Goal: Communication & Community: Ask a question

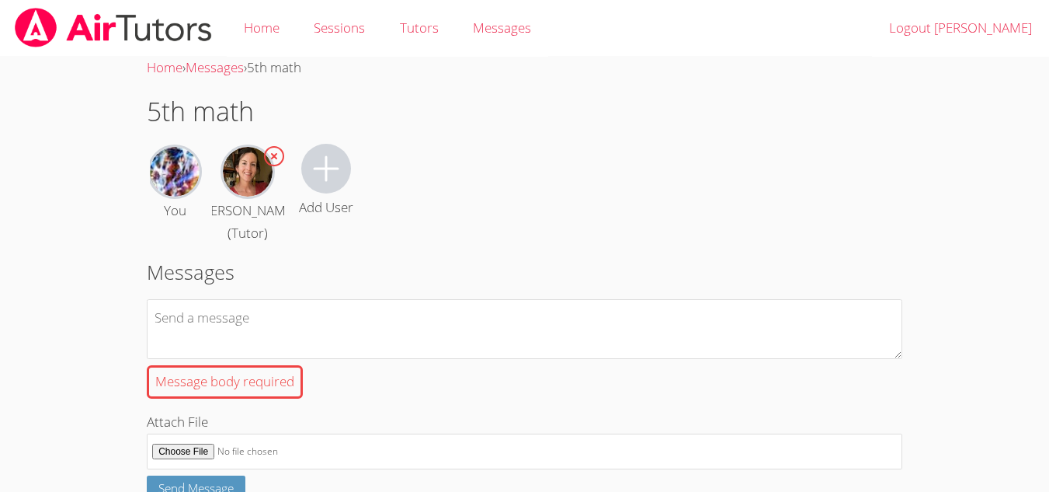
scroll to position [413, 0]
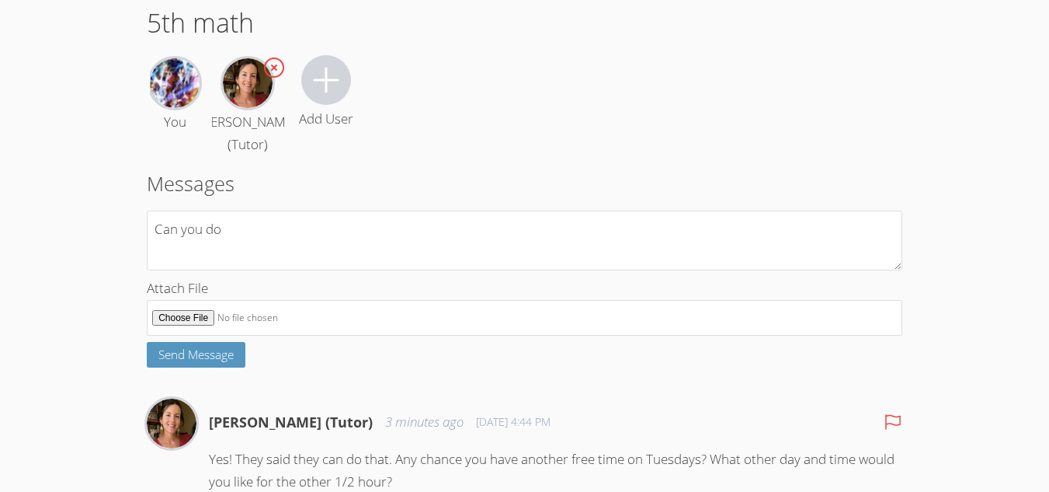
scroll to position [82, 0]
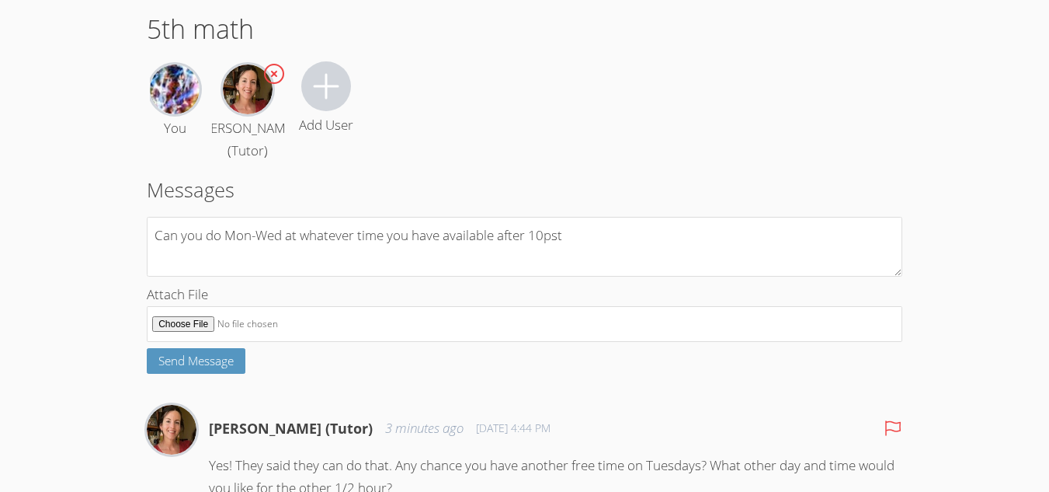
type textarea "Can you do Mon-Wed at whatever time you have available after 10pst"
click at [165, 367] on span "Send Message" at bounding box center [195, 361] width 75 height 16
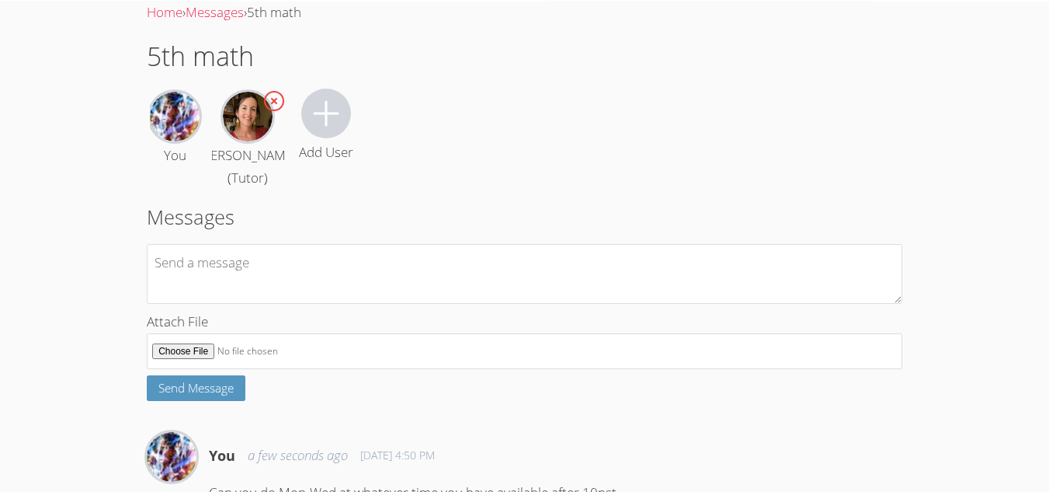
scroll to position [0, 0]
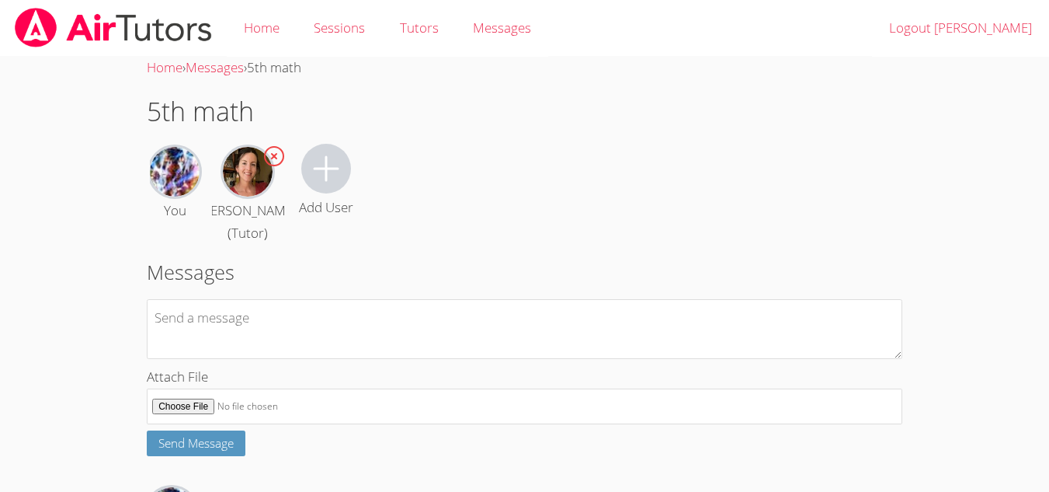
click at [347, 27] on link "Sessions" at bounding box center [339, 28] width 85 height 57
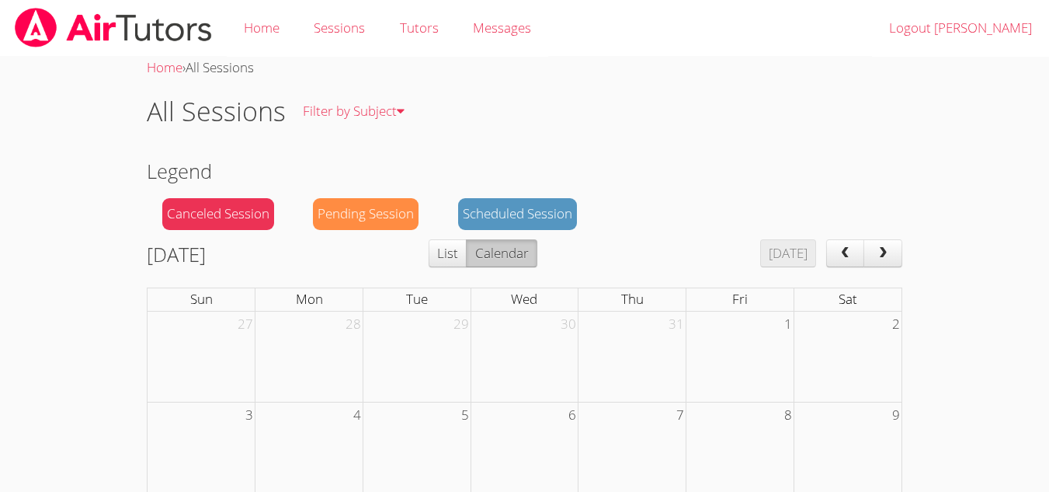
click at [433, 33] on link "Tutors" at bounding box center [418, 28] width 73 height 57
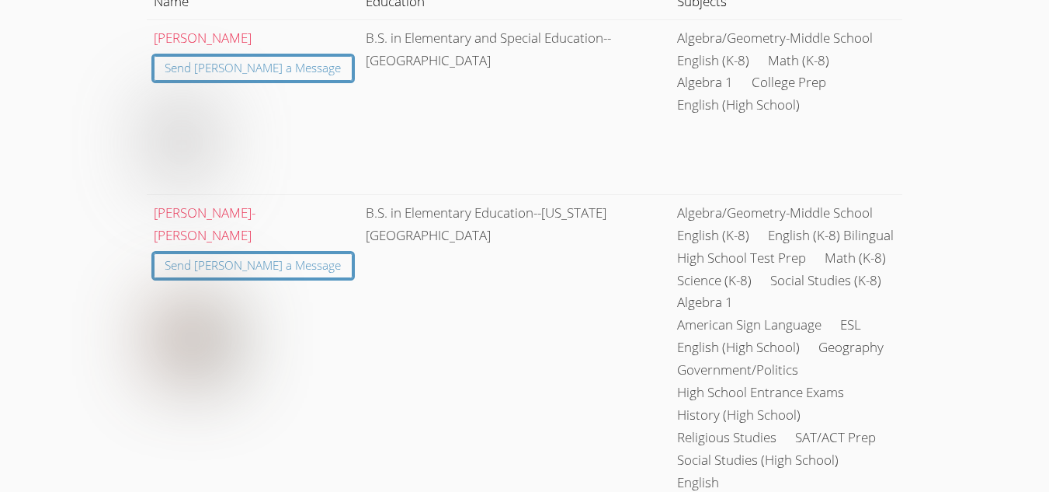
scroll to position [245, 0]
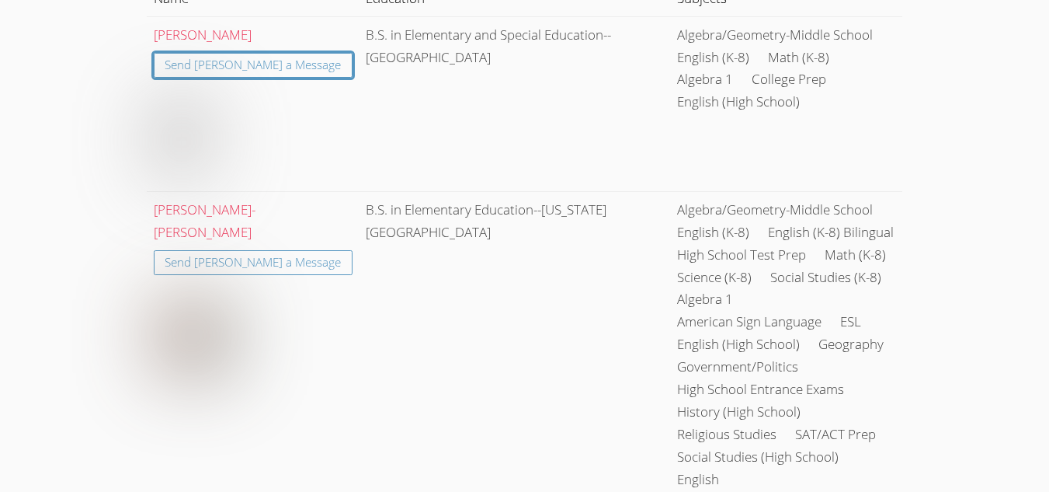
click at [264, 250] on link "Send [PERSON_NAME] a Message" at bounding box center [254, 263] width 200 height 26
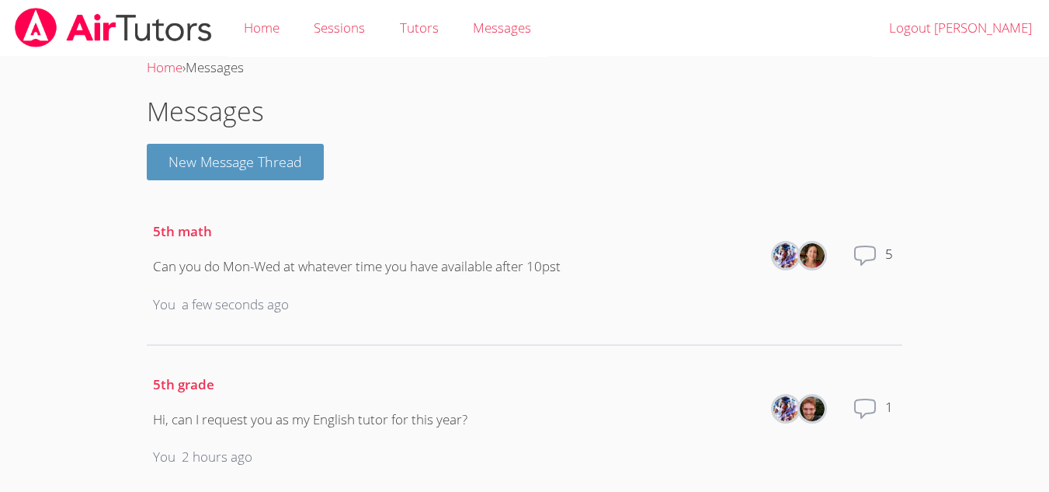
click at [400, 30] on link "Tutors" at bounding box center [418, 28] width 73 height 57
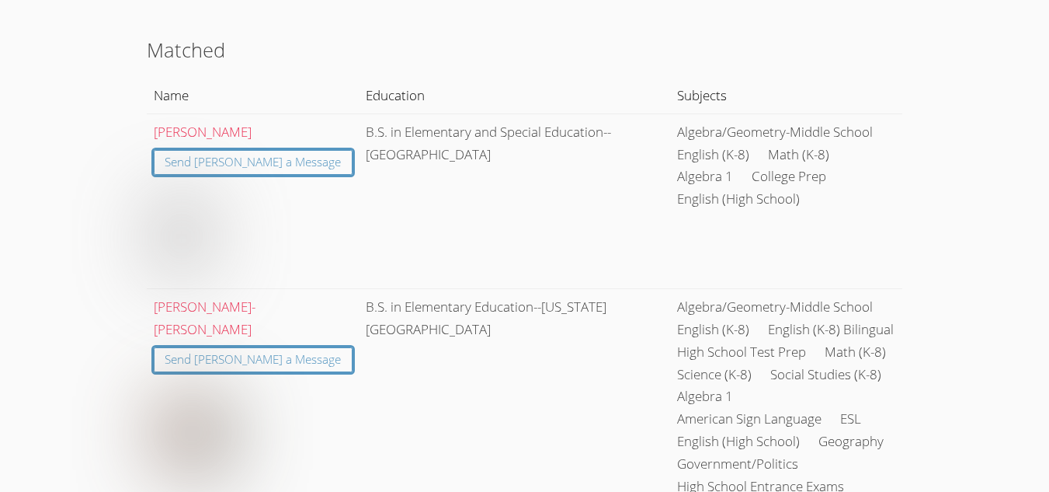
scroll to position [146, 0]
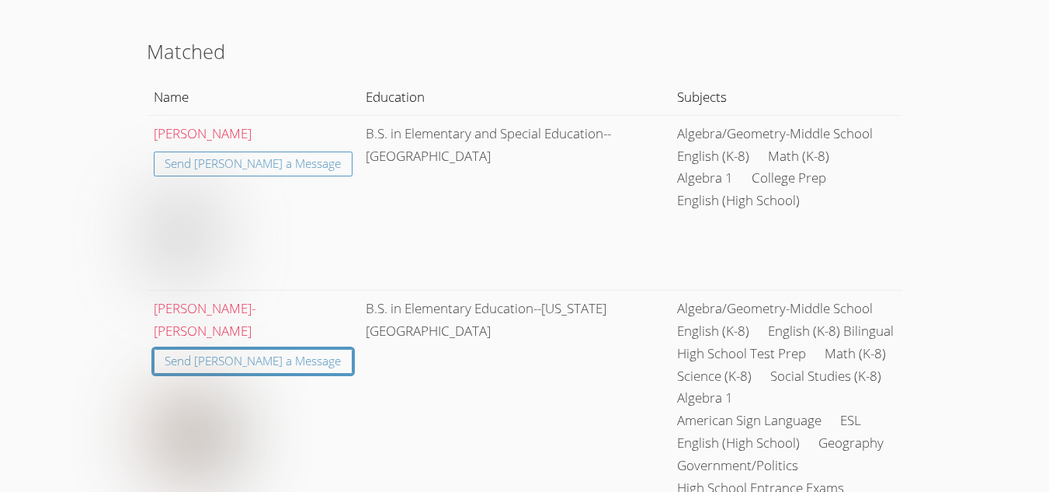
click at [244, 168] on link "Send [PERSON_NAME] a Message" at bounding box center [254, 164] width 200 height 26
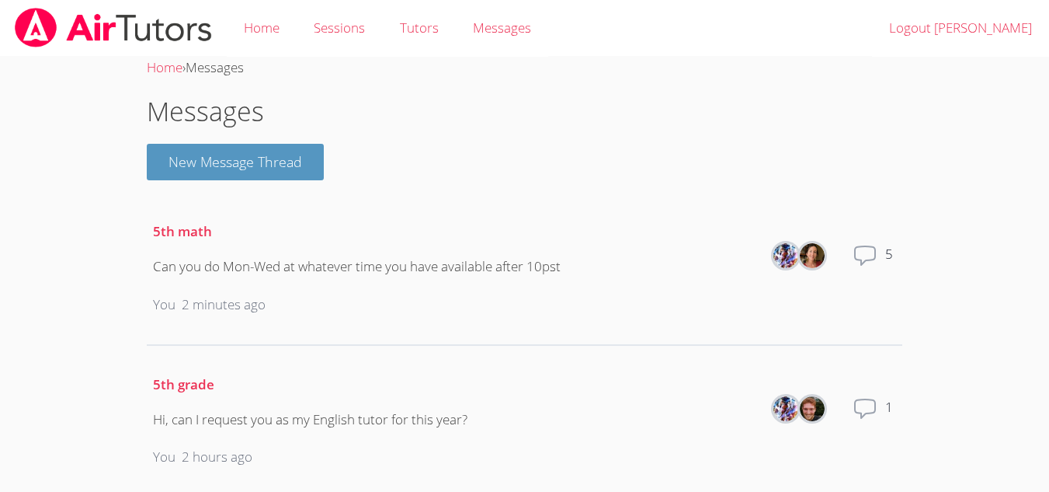
click at [294, 149] on button "New Message Thread" at bounding box center [235, 162] width 177 height 36
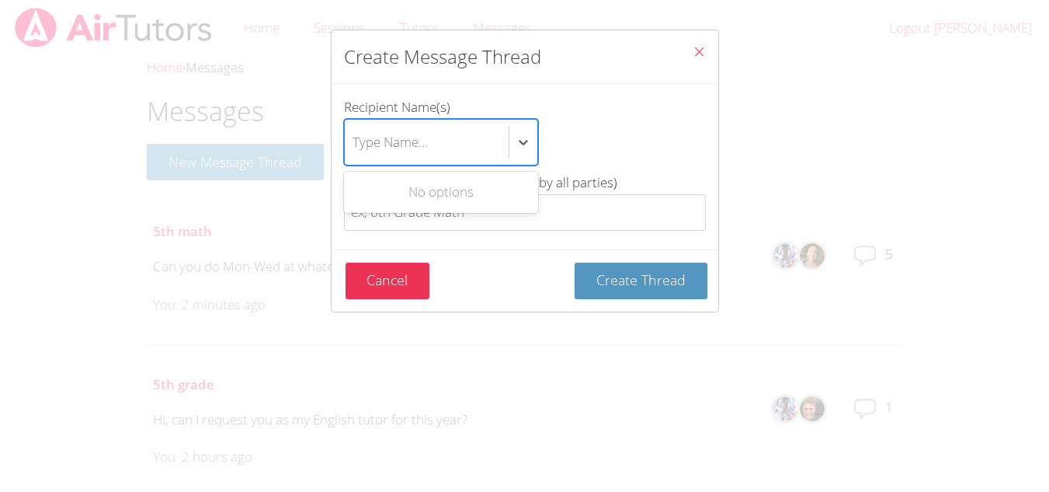
click at [457, 153] on div "Type Name..." at bounding box center [427, 142] width 164 height 45
click at [354, 153] on input "Recipient Name(s) Use Up and Down to choose options, press Enter to select the …" at bounding box center [354, 142] width 2 height 36
type input "G"
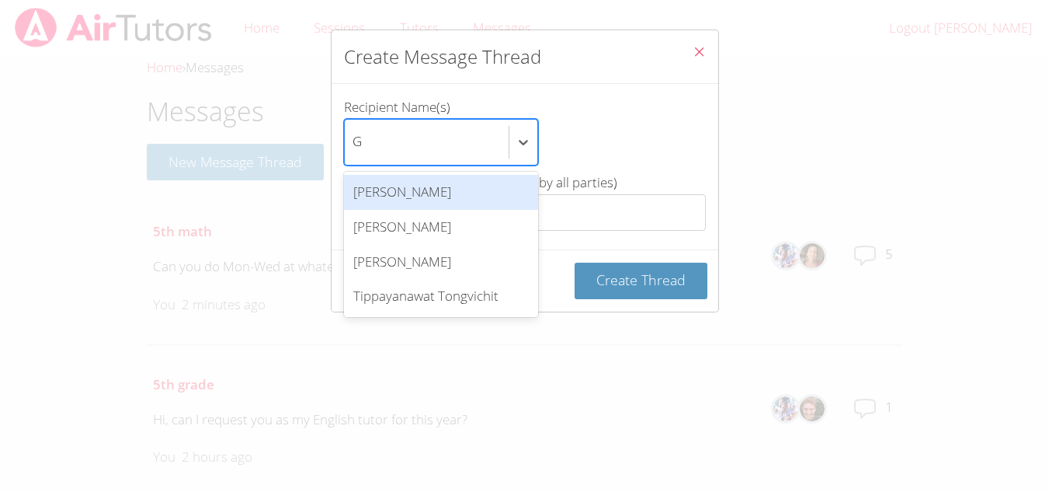
click at [451, 196] on div "[PERSON_NAME]" at bounding box center [441, 192] width 194 height 35
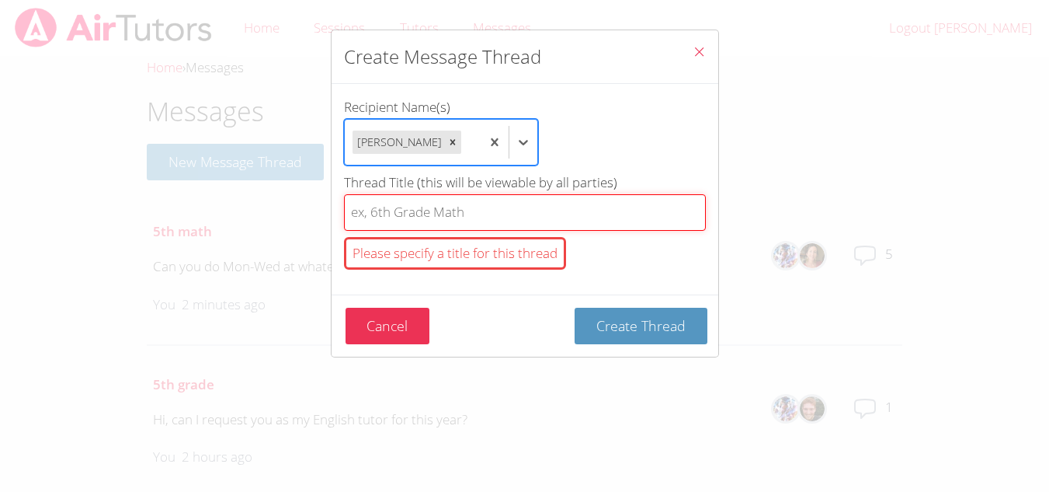
click at [464, 207] on input "Thread Title (this will be viewable by all parties) Please specify a title for …" at bounding box center [525, 212] width 362 height 36
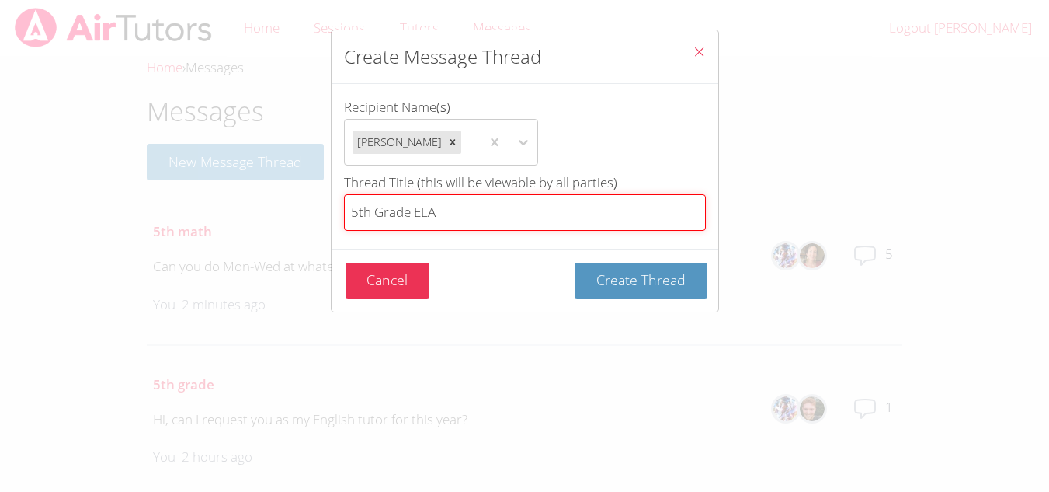
type input "5th Grade ELA"
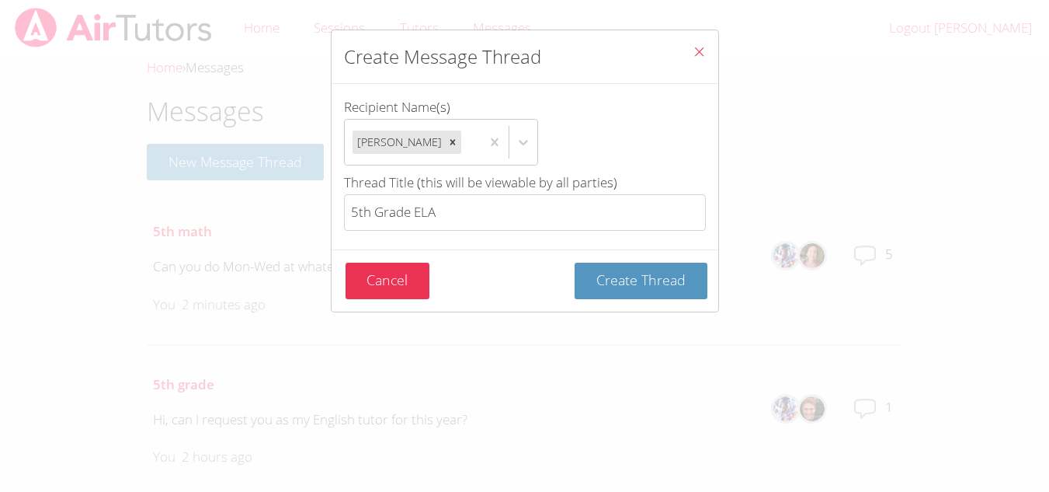
click at [621, 296] on button "Create Thread" at bounding box center [641, 280] width 133 height 36
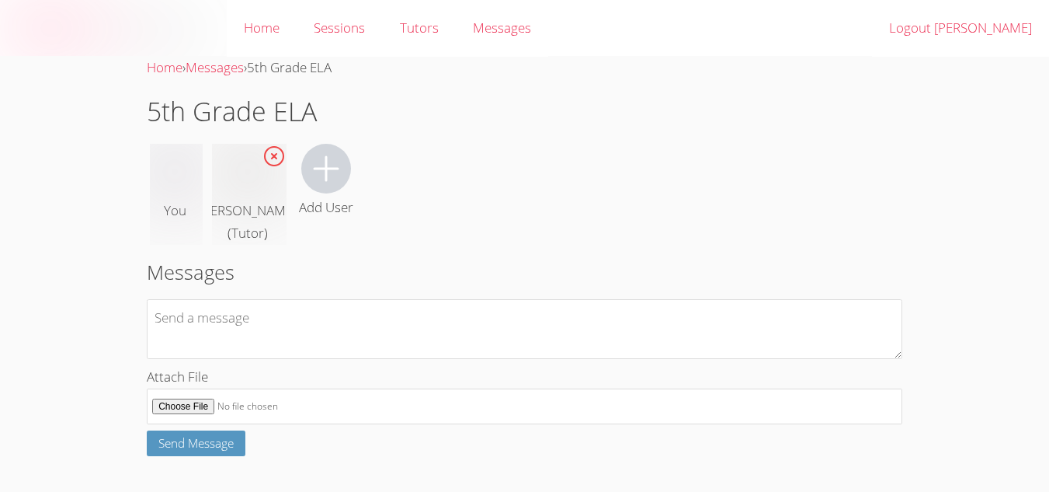
scroll to position [41, 0]
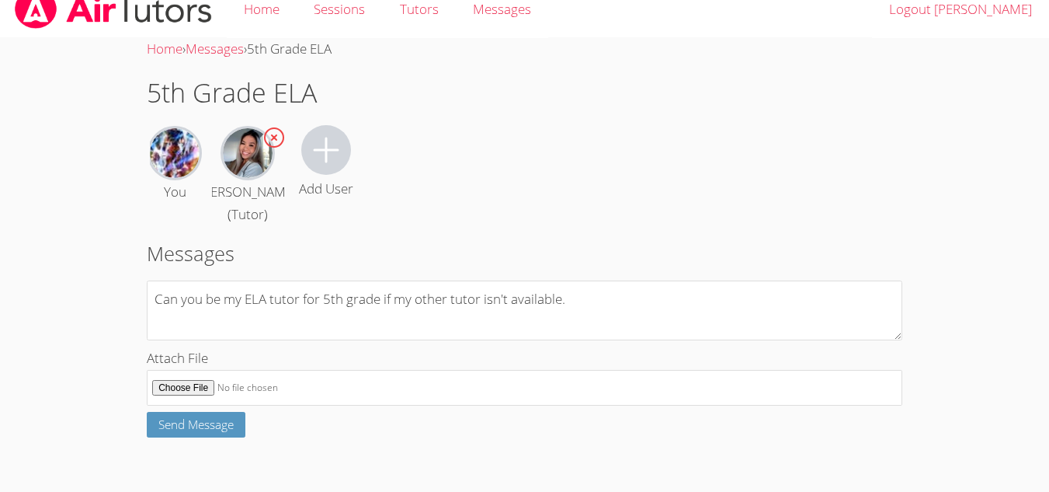
click at [381, 301] on textarea "Can you be my ELA tutor for 5th grade if my other tutor isn't available." at bounding box center [525, 310] width 756 height 60
type textarea "Can you be my ELA tutor for 5th grade."
click at [222, 435] on button "Send Message" at bounding box center [196, 425] width 99 height 26
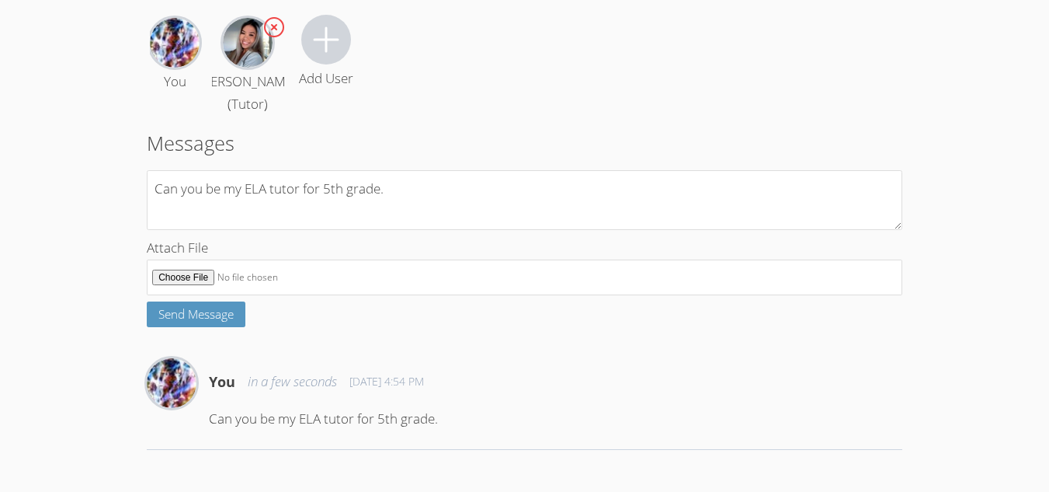
scroll to position [0, 0]
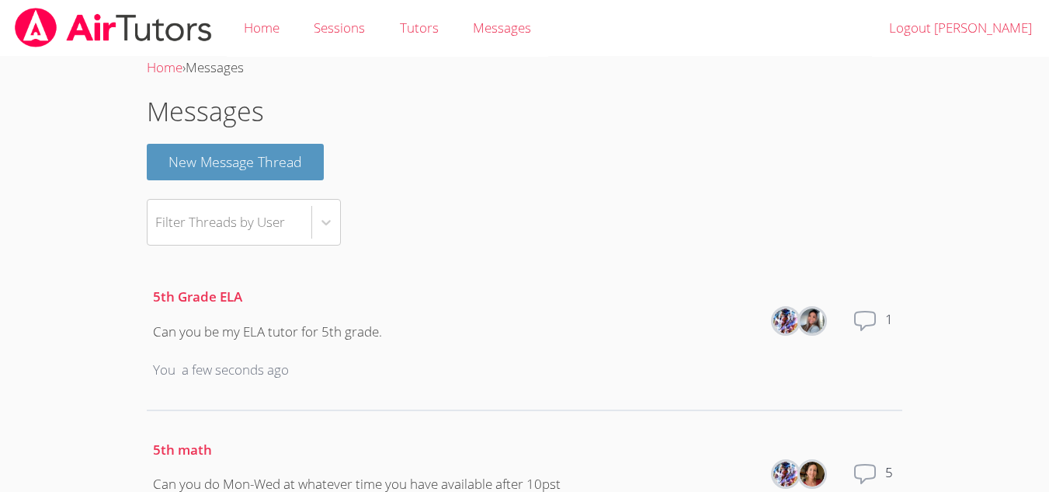
click at [269, 37] on link "Home" at bounding box center [262, 28] width 70 height 57
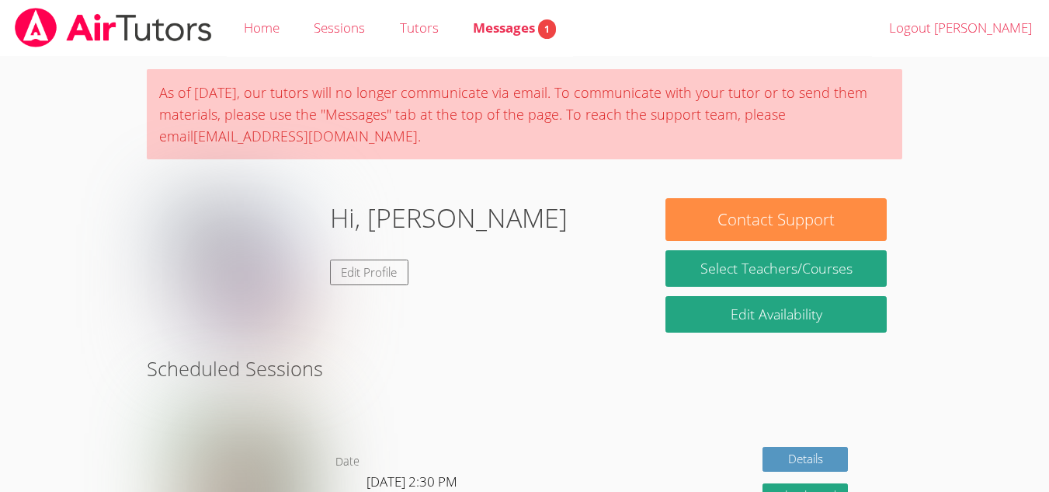
click at [496, 41] on link "Messages 1" at bounding box center [514, 28] width 117 height 57
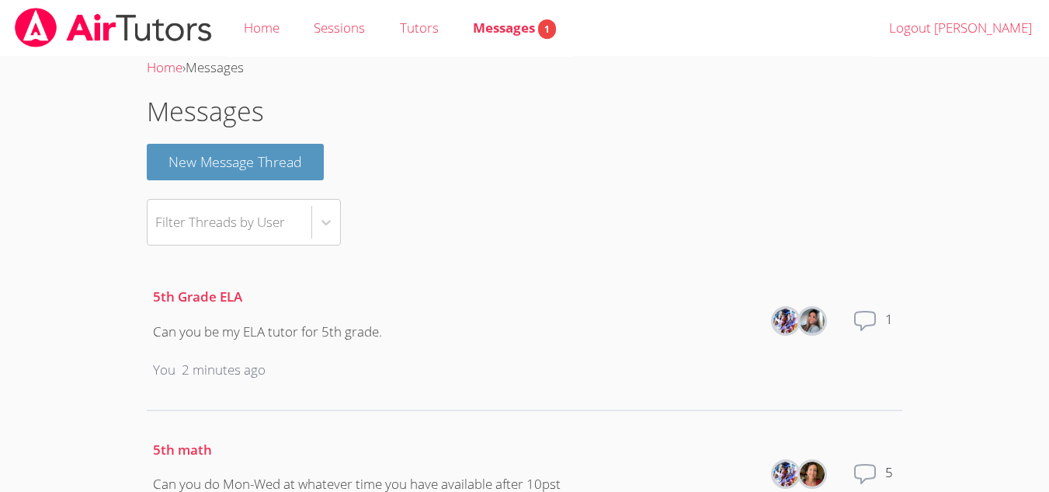
click at [551, 27] on span "1" at bounding box center [547, 28] width 18 height 19
drag, startPoint x: 882, startPoint y: 307, endPoint x: 689, endPoint y: 253, distance: 200.8
click at [707, 248] on div "Messages New Message Thread Filter Threads by User 5th Grade ELA Can you be my …" at bounding box center [525, 491] width 756 height 799
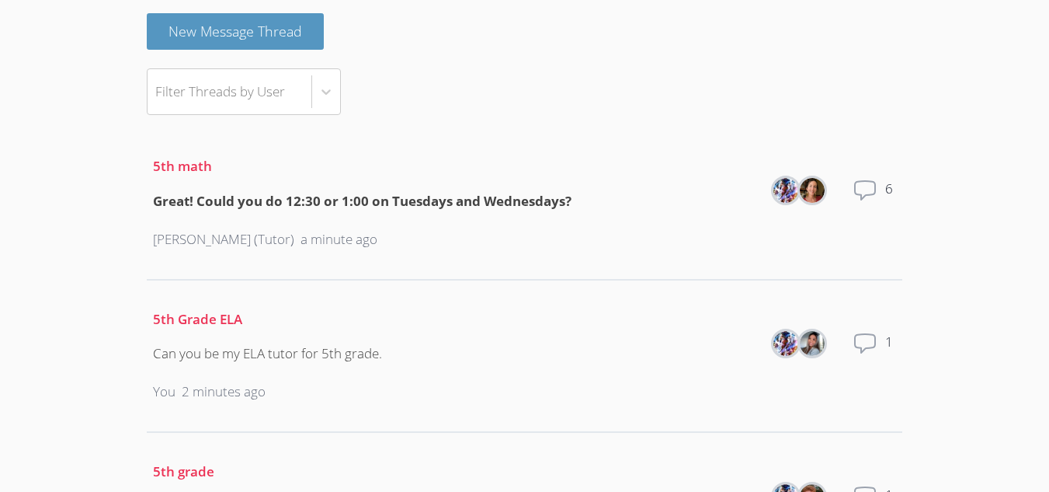
scroll to position [129, 0]
click at [387, 207] on div "Great! Could you do 12:30 or 1:00 on Tuesdays and Wednesdays?" at bounding box center [362, 203] width 419 height 23
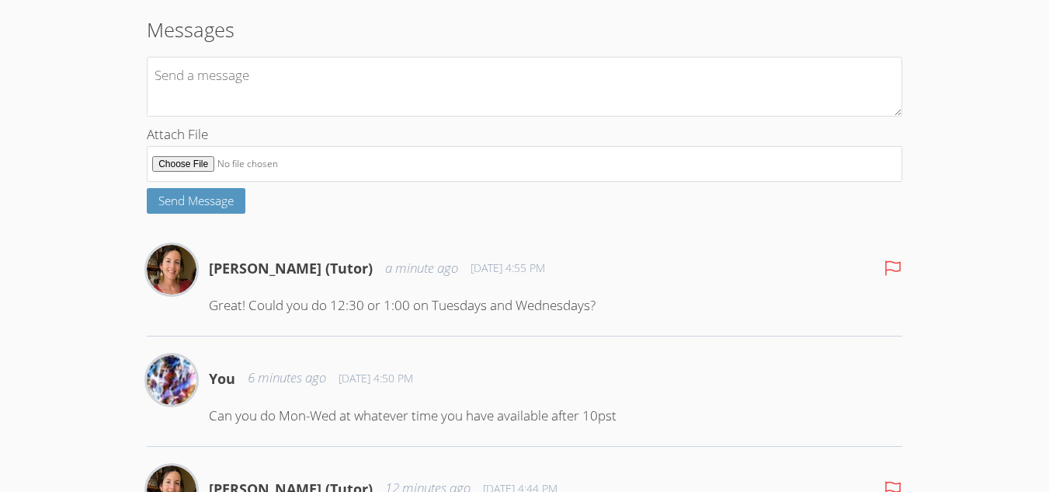
scroll to position [243, 0]
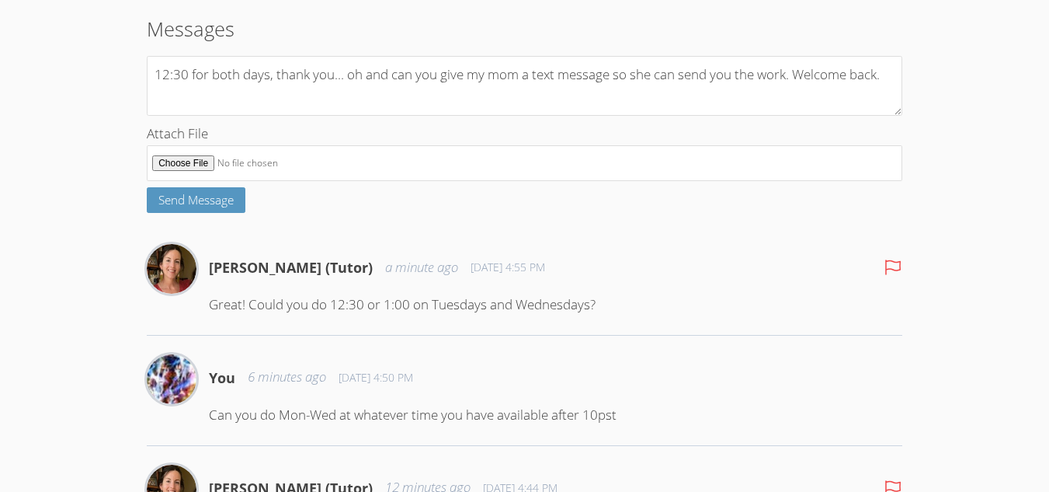
type textarea "12:30 for both days, thank you... oh and can you give my mom a text message so …"
click at [228, 201] on span "Send Message" at bounding box center [195, 200] width 75 height 16
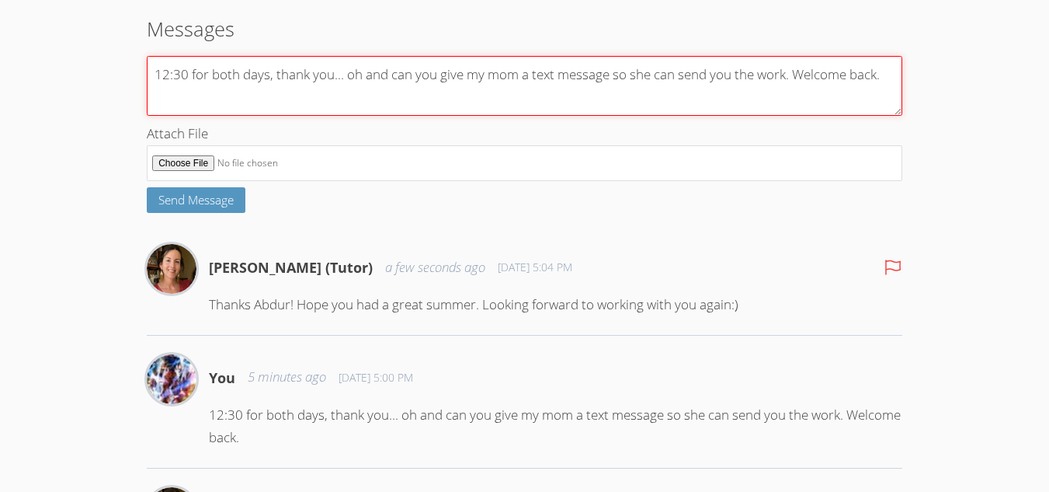
click at [298, 78] on textarea "12:30 for both days, thank you... oh and can you give my mom a text message so …" at bounding box center [525, 86] width 756 height 60
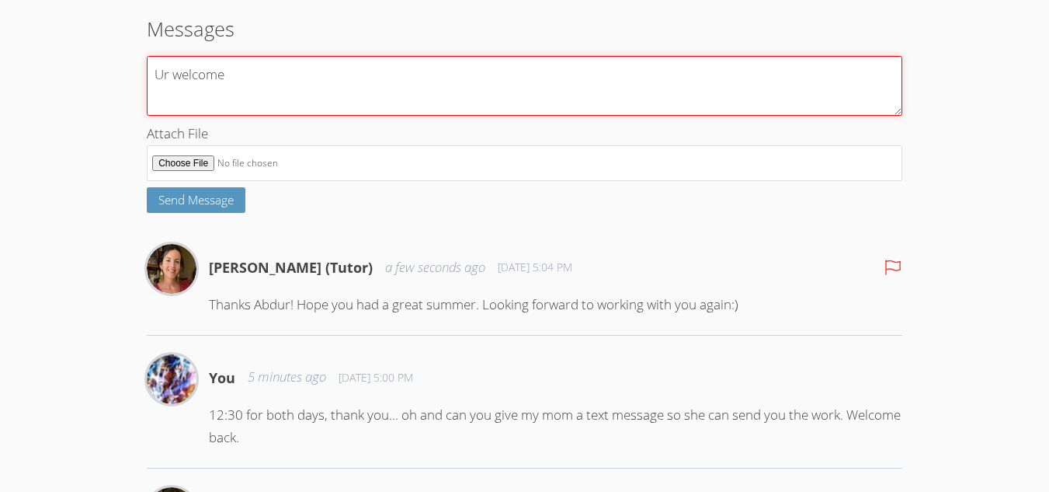
scroll to position [307, 0]
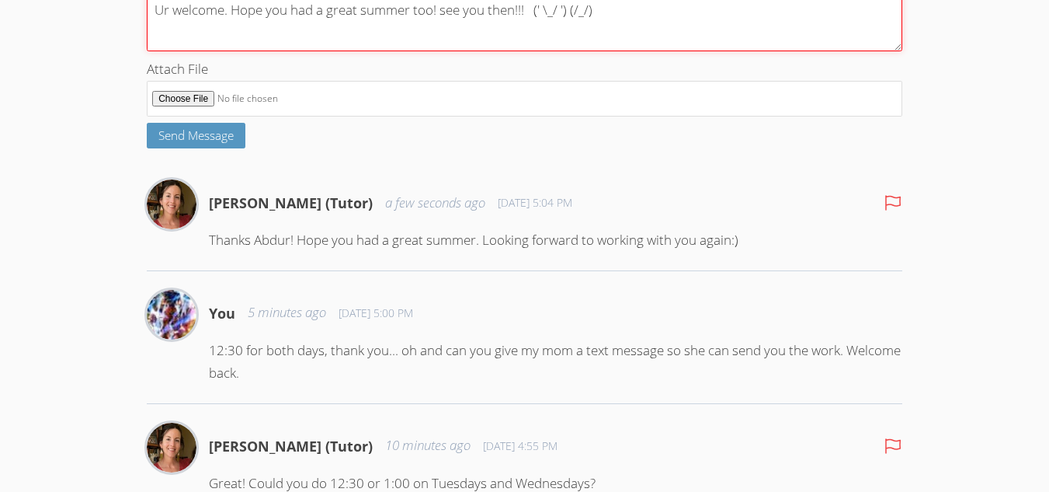
type textarea "Ur welcome. Hope you had a great summer too! see you then!!! (' \_/ ') (/_/)"
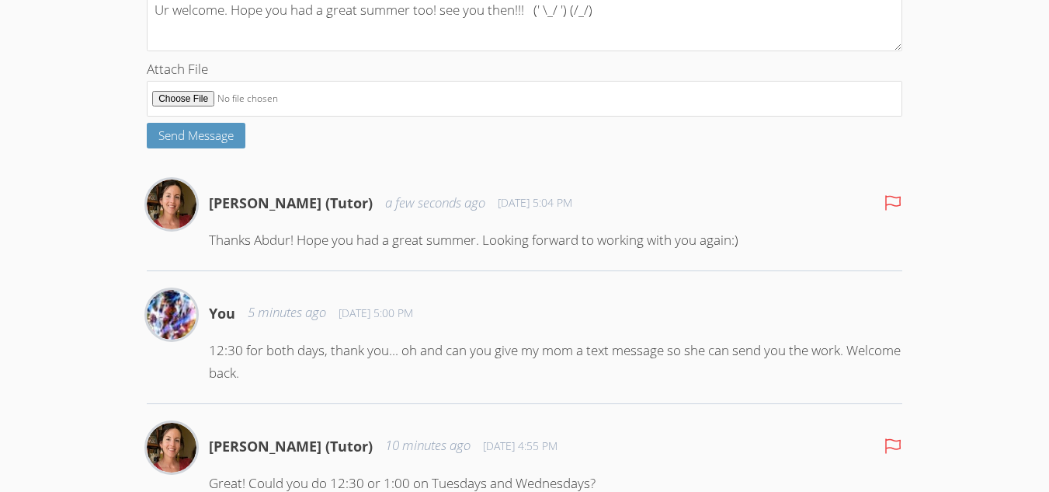
click at [237, 131] on button "Send Message" at bounding box center [196, 136] width 99 height 26
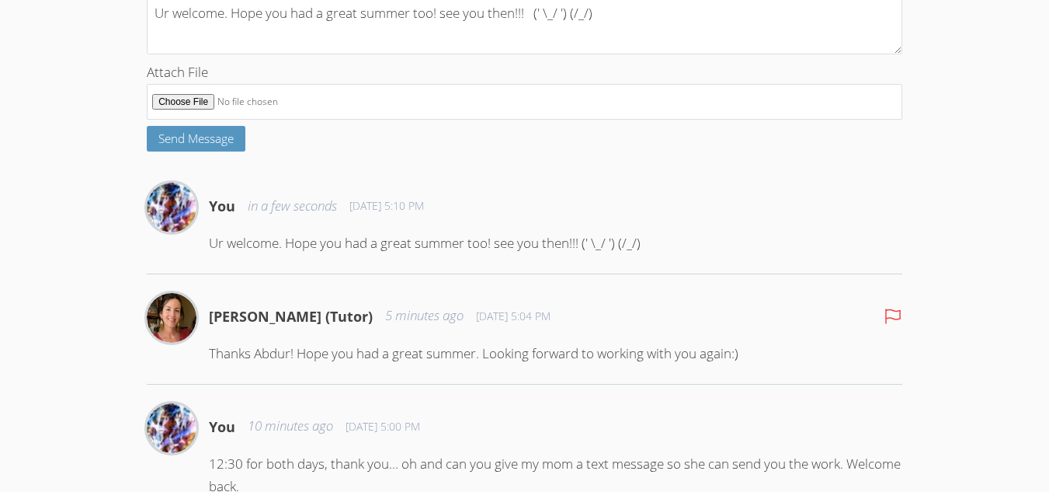
scroll to position [304, 0]
